Goal: Find specific page/section: Find specific page/section

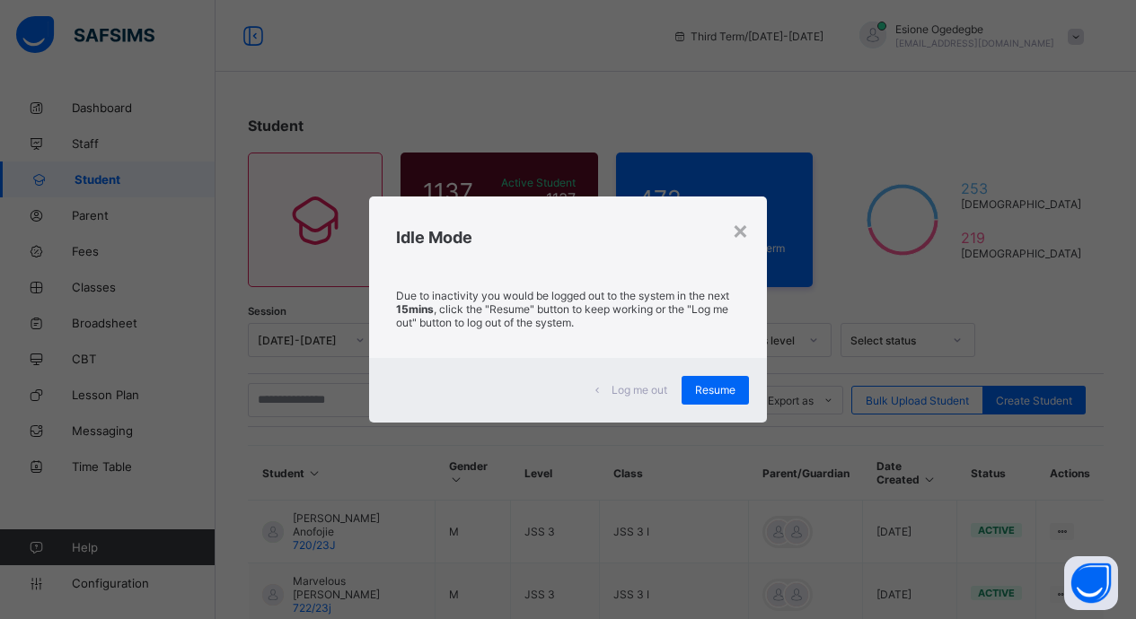
scroll to position [85, 0]
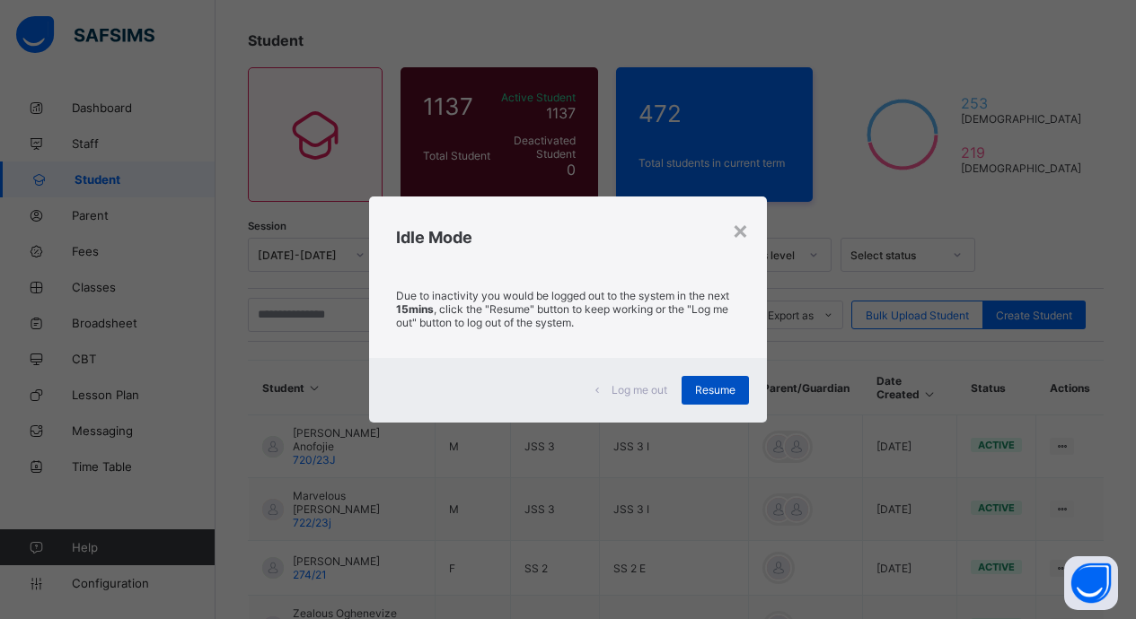
click at [705, 386] on span "Resume" at bounding box center [715, 389] width 40 height 13
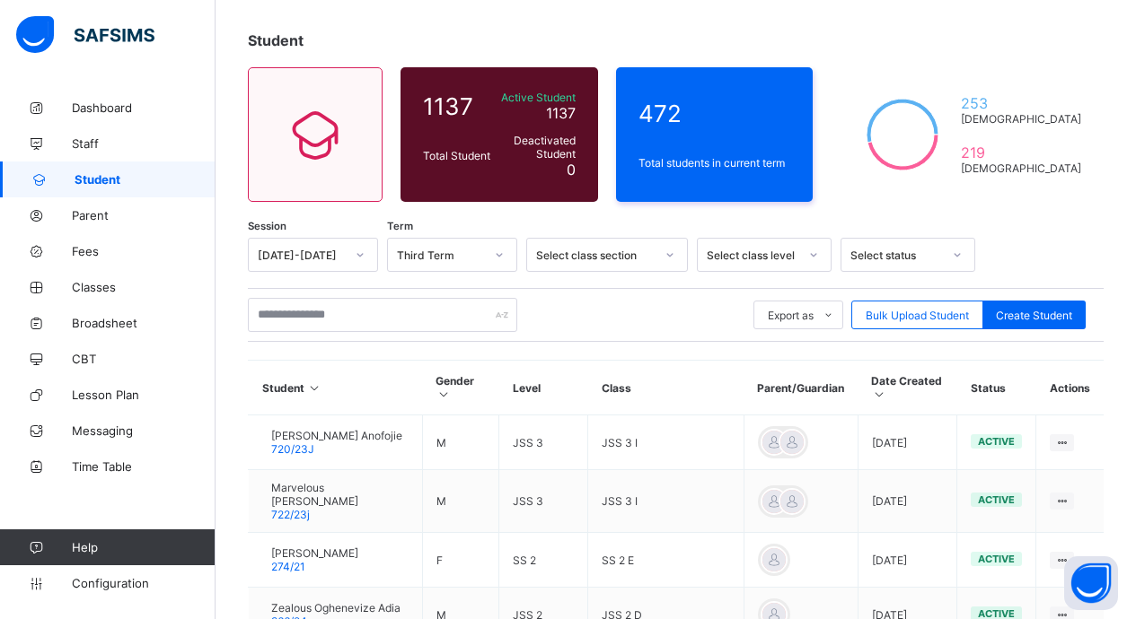
click at [381, 335] on div "Export as Pdf Report Excel Report Excel Report (LMS) Bulk Upload Student Create…" at bounding box center [676, 315] width 856 height 54
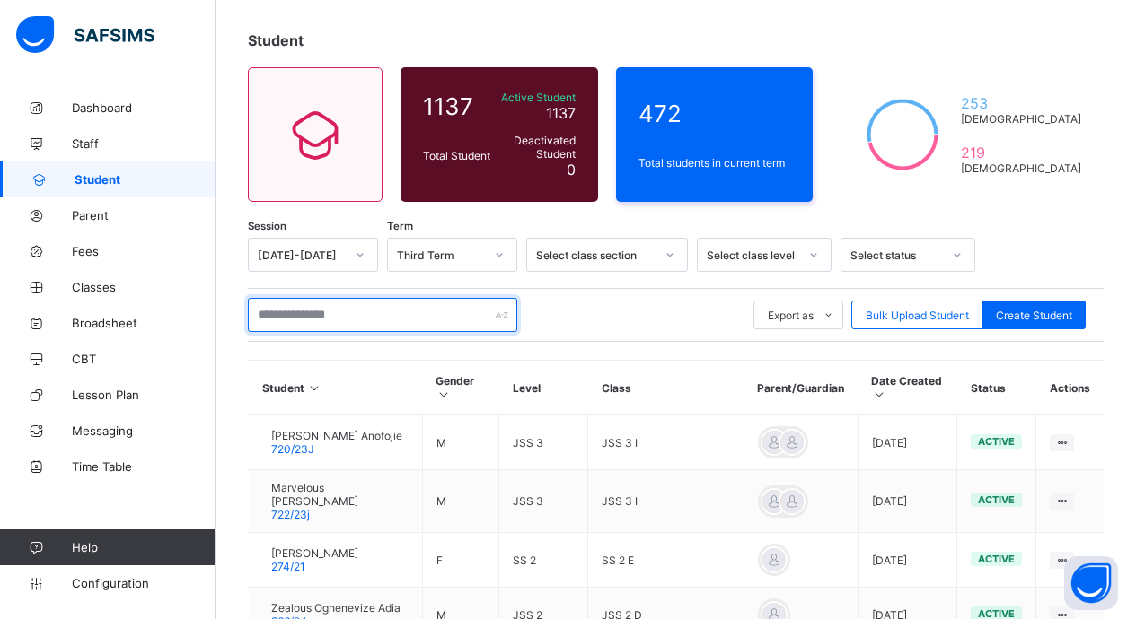
click at [387, 323] on input "text" at bounding box center [382, 315] width 269 height 34
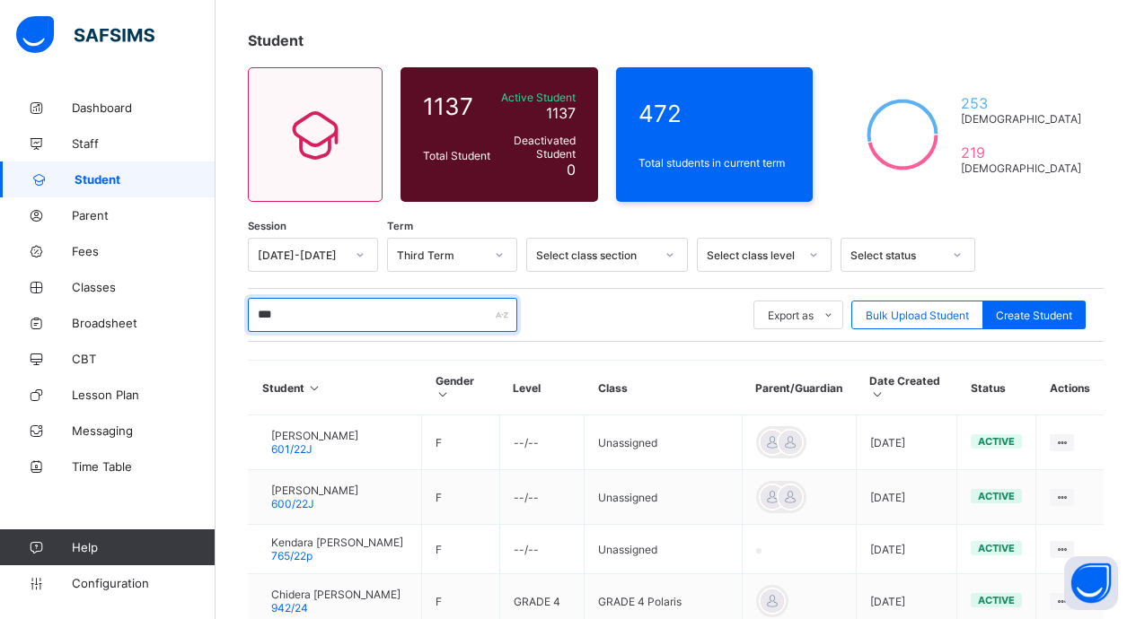
type input "****"
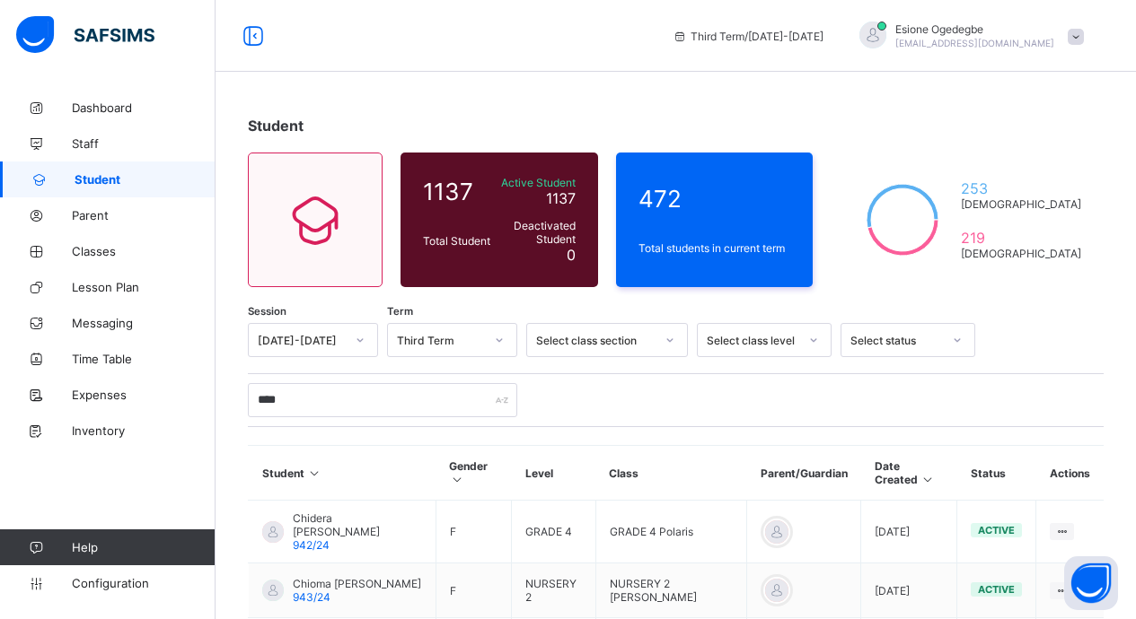
scroll to position [140, 0]
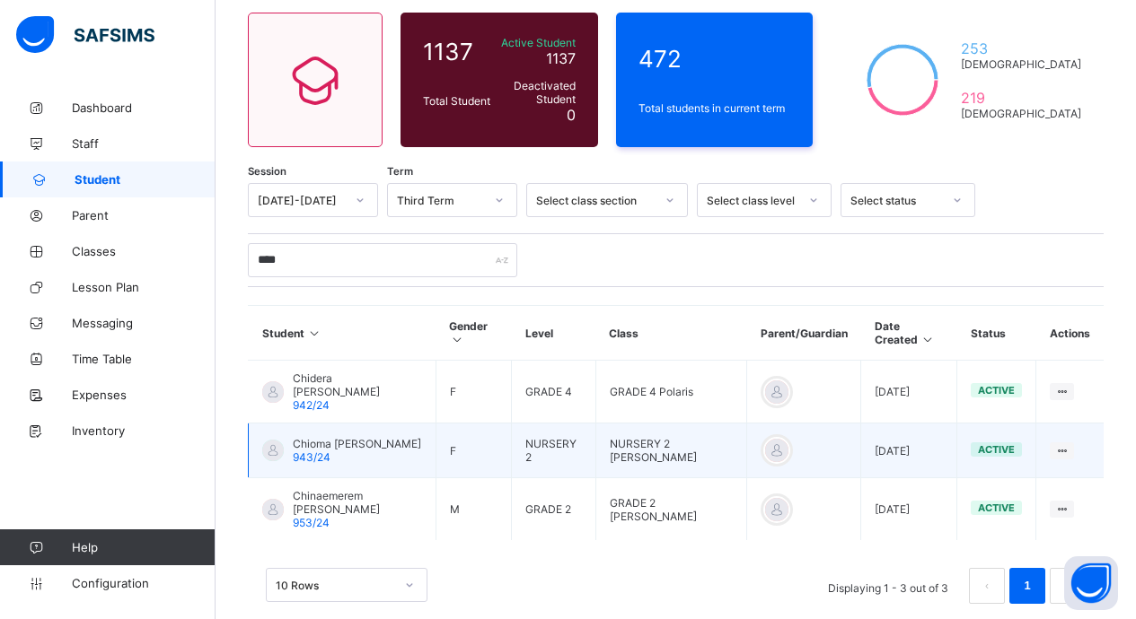
click at [312, 451] on span "943/24" at bounding box center [312, 457] width 38 height 13
click at [256, 424] on td "Chioma Victoria Umeh 943/24" at bounding box center [343, 451] width 188 height 55
click at [272, 440] on div at bounding box center [273, 451] width 22 height 22
click at [311, 437] on span "Chioma [PERSON_NAME]" at bounding box center [357, 443] width 128 height 13
click at [316, 437] on span "Chioma [PERSON_NAME]" at bounding box center [357, 443] width 128 height 13
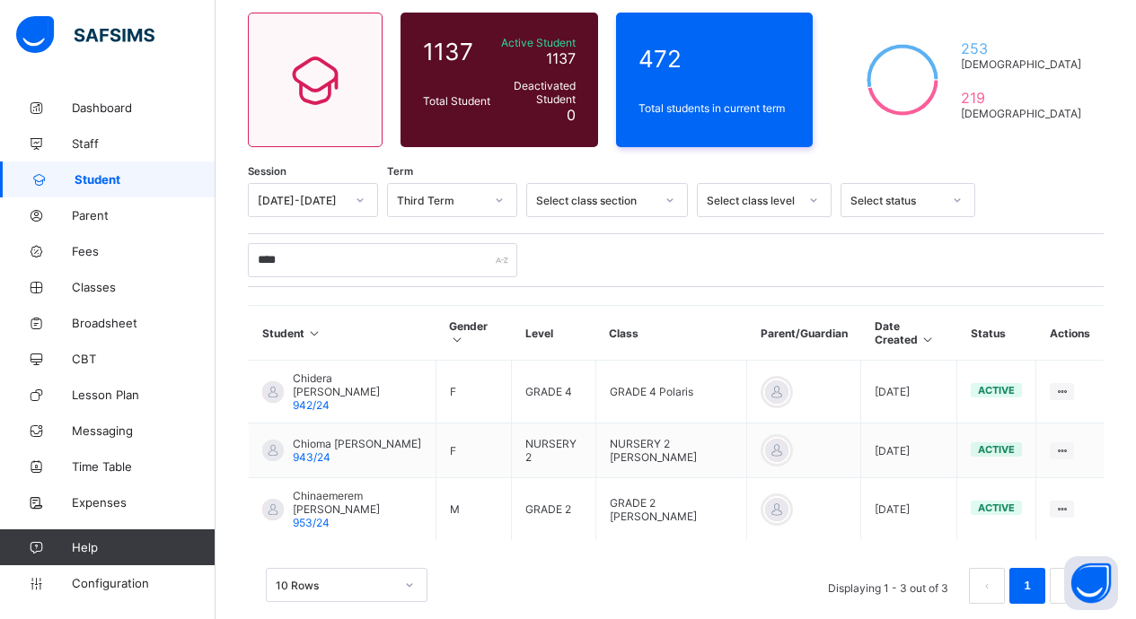
scroll to position [140, 0]
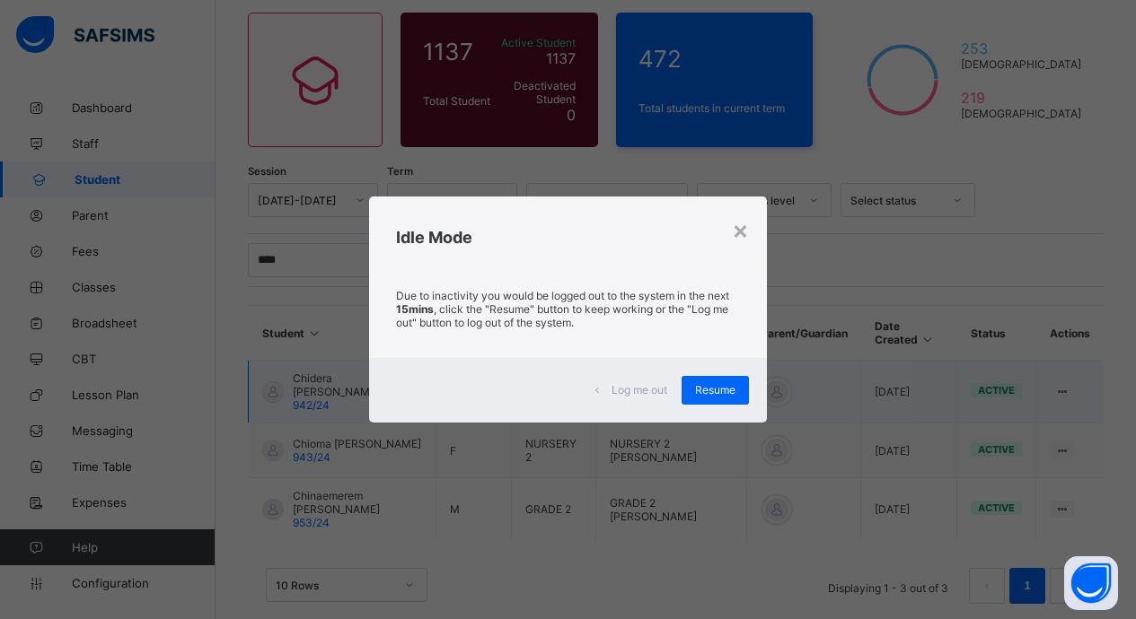
drag, startPoint x: 696, startPoint y: 391, endPoint x: 584, endPoint y: 376, distance: 113.2
click at [695, 391] on div "Resume" at bounding box center [714, 390] width 67 height 29
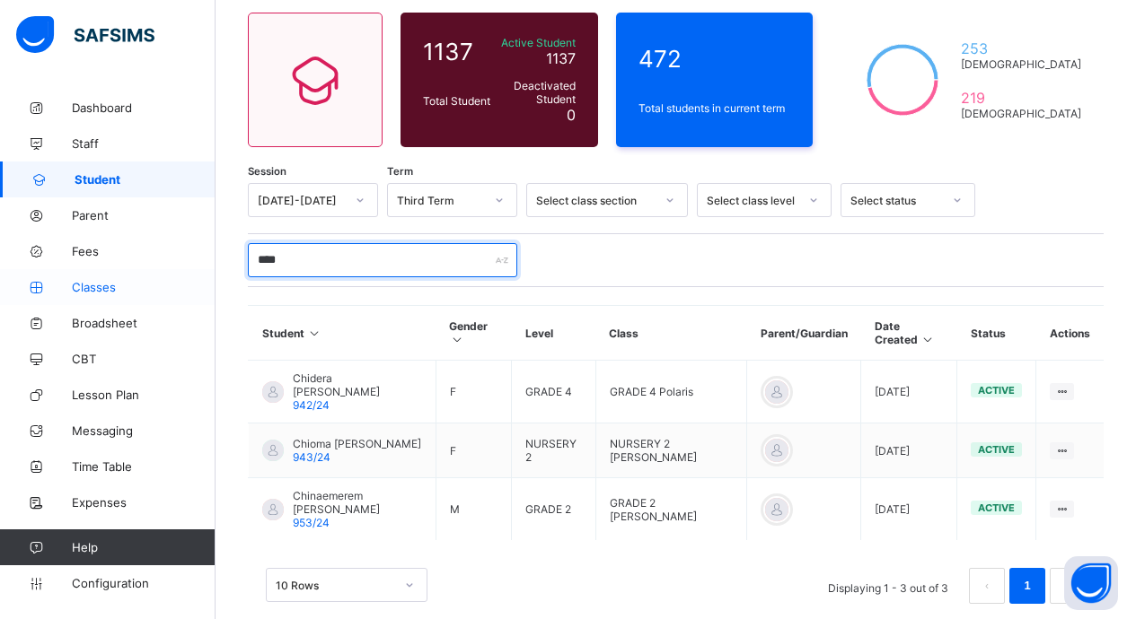
drag, startPoint x: 326, startPoint y: 255, endPoint x: 194, endPoint y: 285, distance: 135.3
click at [218, 276] on div "Student 1137 Total Student Active Student 1137 Deactivated Student 0 472 Total …" at bounding box center [675, 299] width 920 height 699
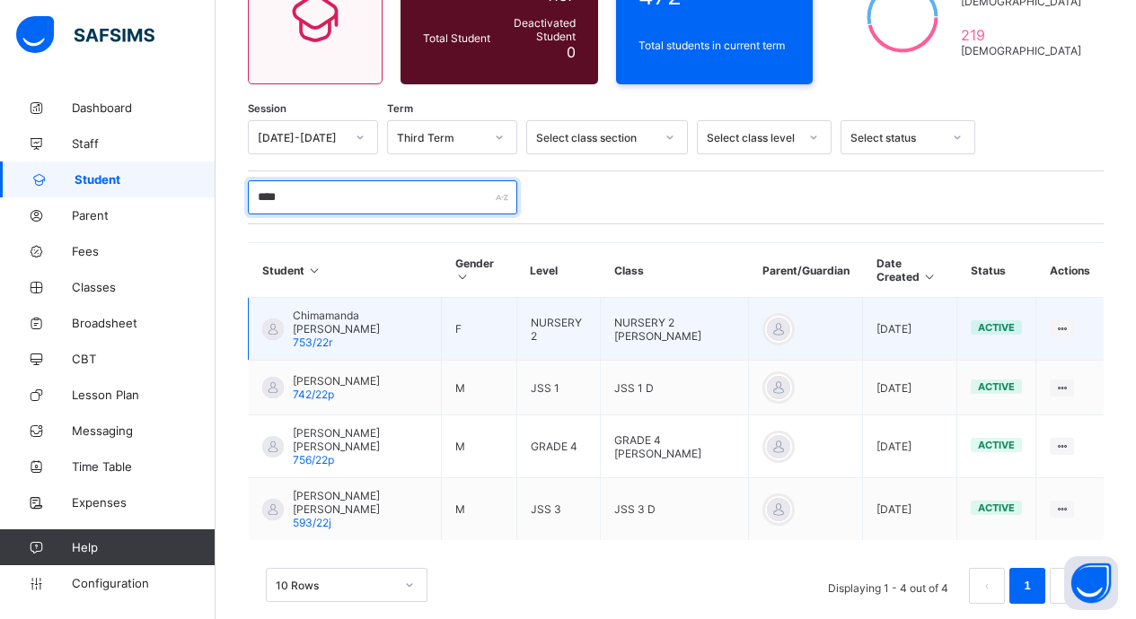
scroll to position [216, 0]
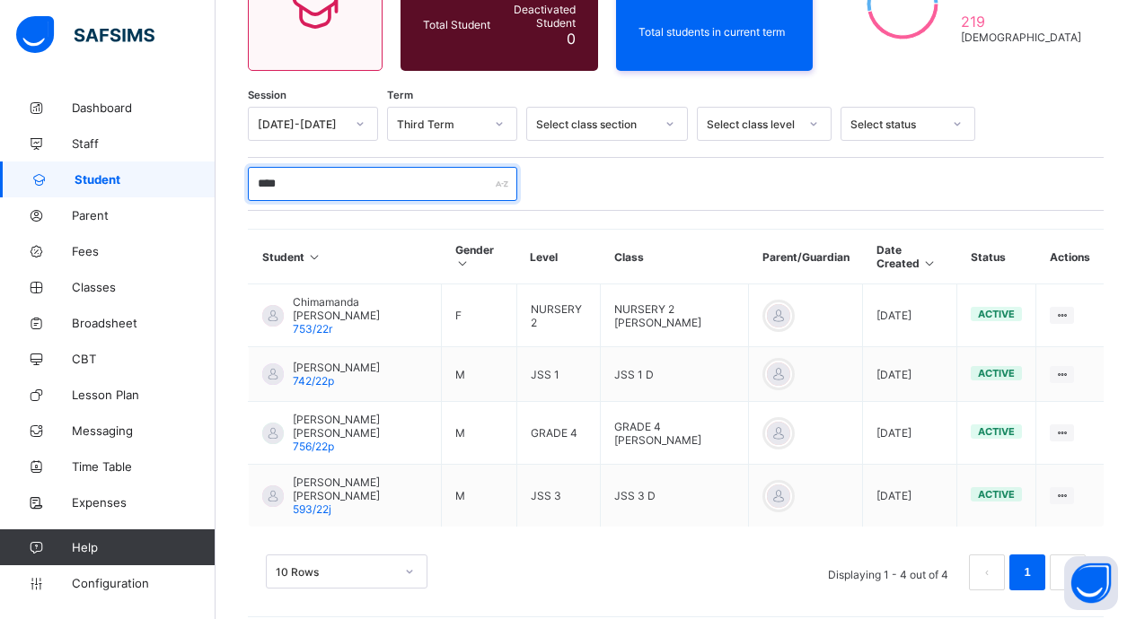
type input "****"
